Goal: Navigation & Orientation: Find specific page/section

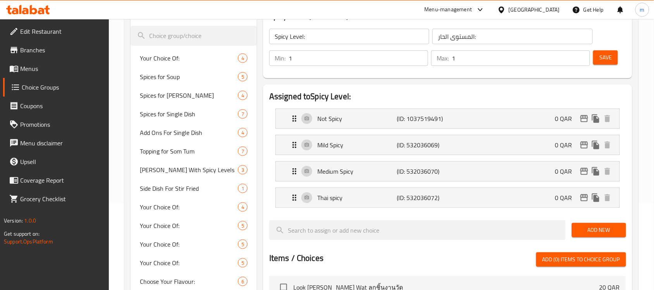
scroll to position [86, 0]
click at [556, 11] on div "[GEOGRAPHIC_DATA]" at bounding box center [534, 9] width 51 height 9
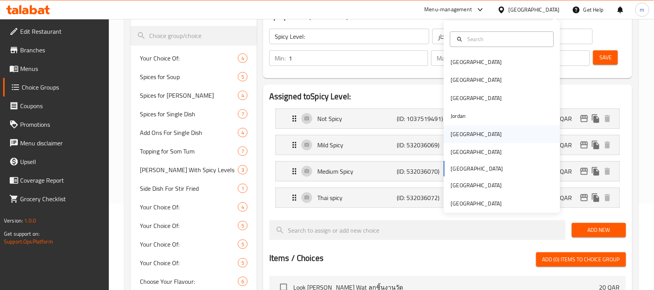
click at [456, 138] on div "[GEOGRAPHIC_DATA]" at bounding box center [476, 134] width 51 height 9
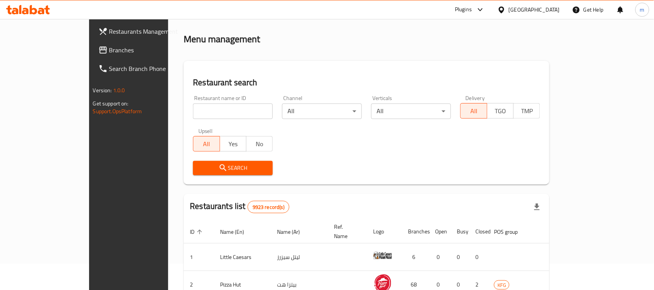
scroll to position [86, 0]
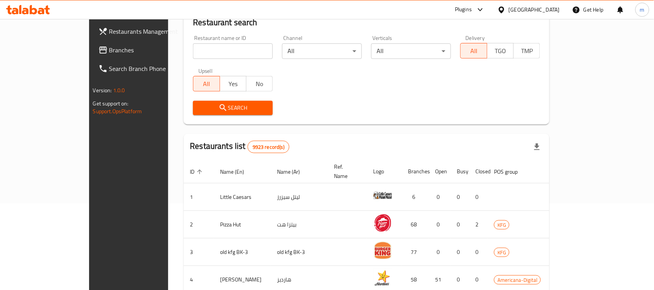
click at [109, 50] on span "Branches" at bounding box center [150, 49] width 83 height 9
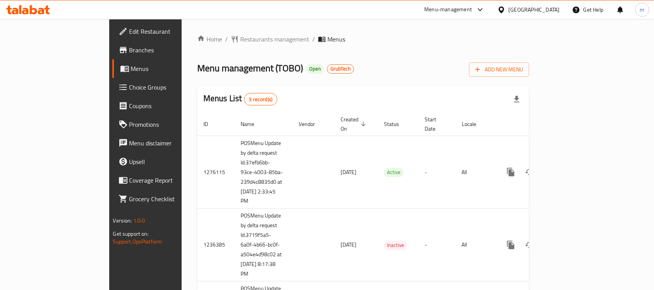
click at [9, 12] on icon at bounding box center [8, 9] width 5 height 9
